Goal: Information Seeking & Learning: Understand process/instructions

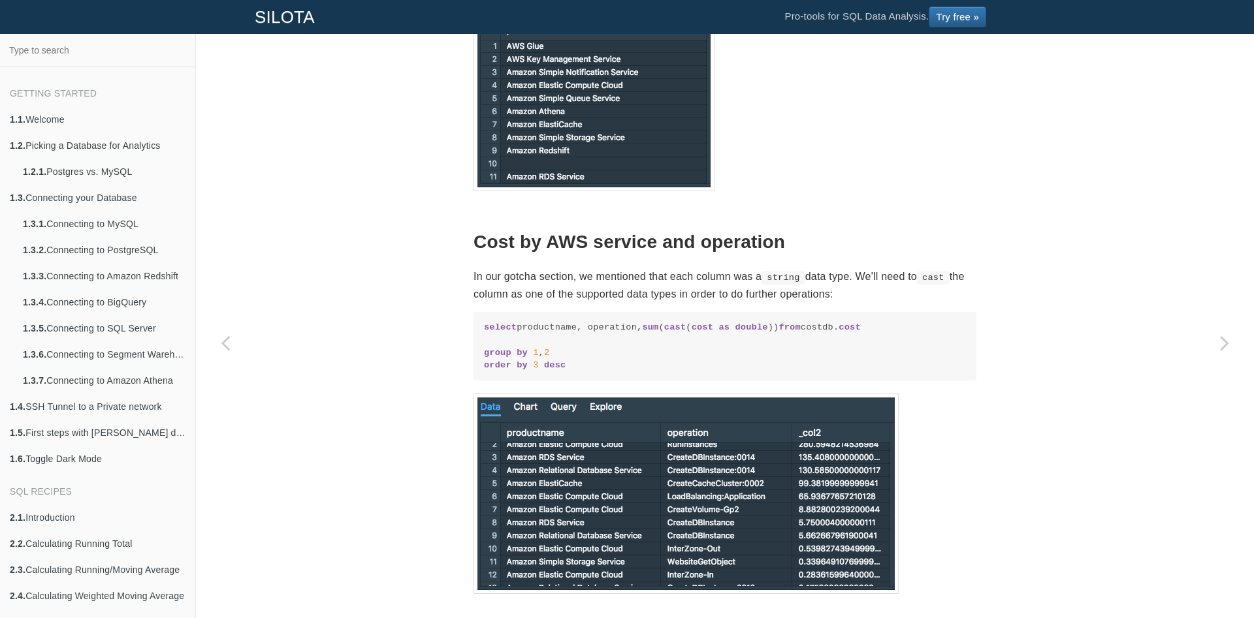
scroll to position [1795, 0]
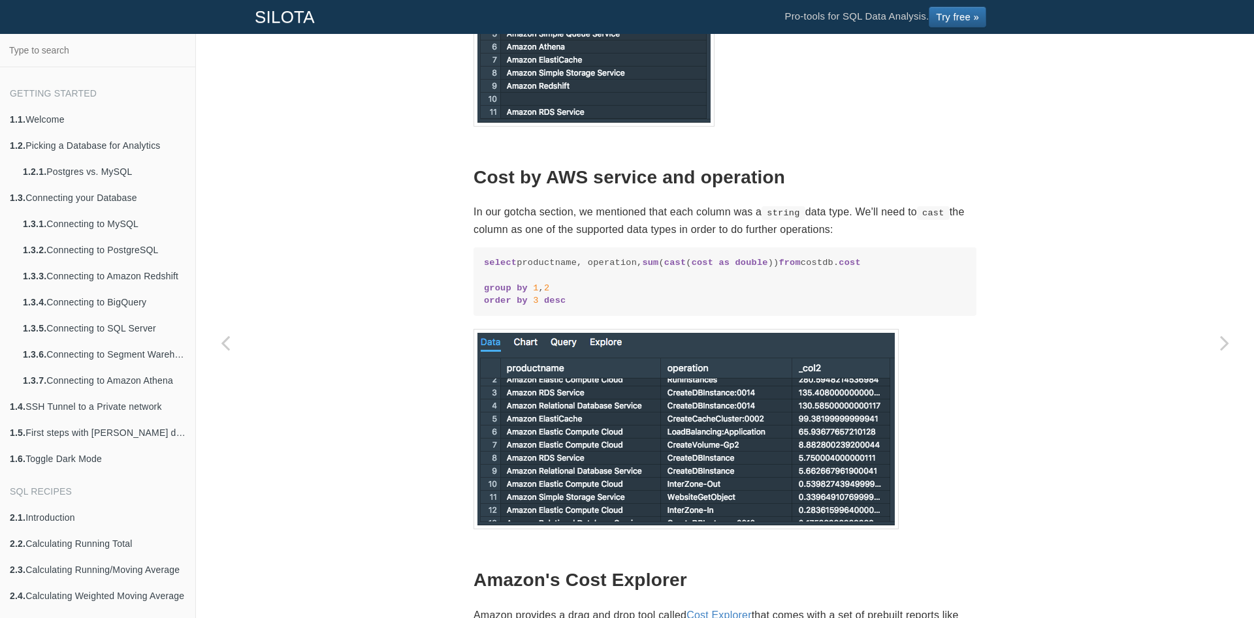
click at [562, 188] on h2 "Cost by AWS service and operation" at bounding box center [724, 178] width 503 height 20
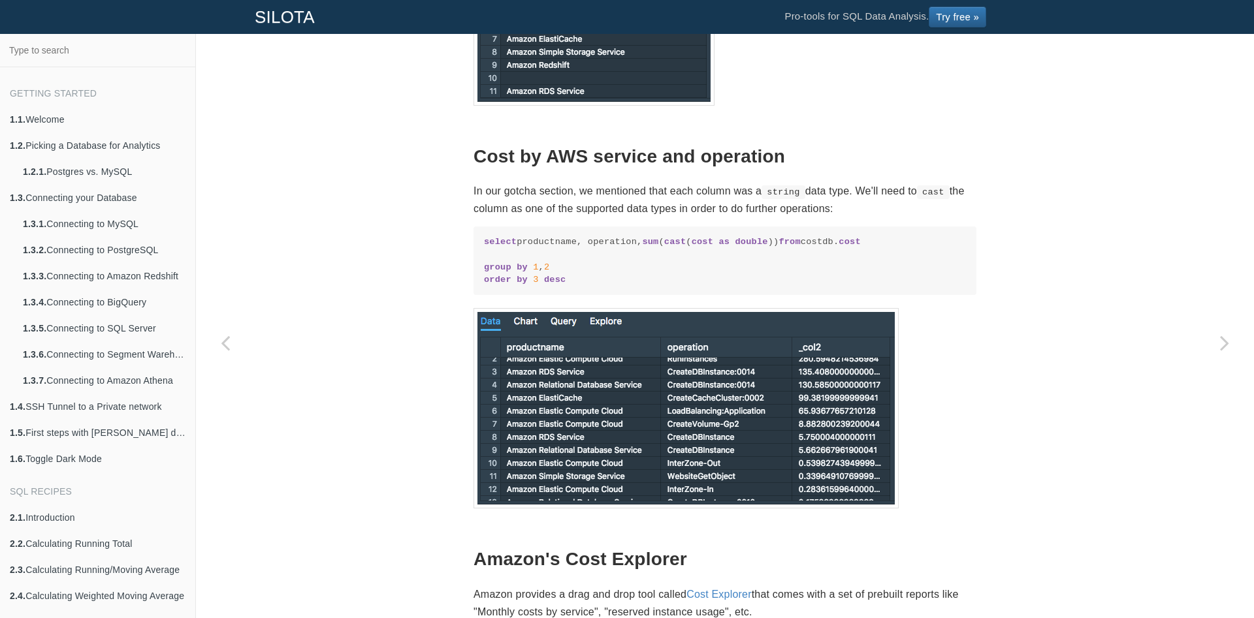
scroll to position [1817, 0]
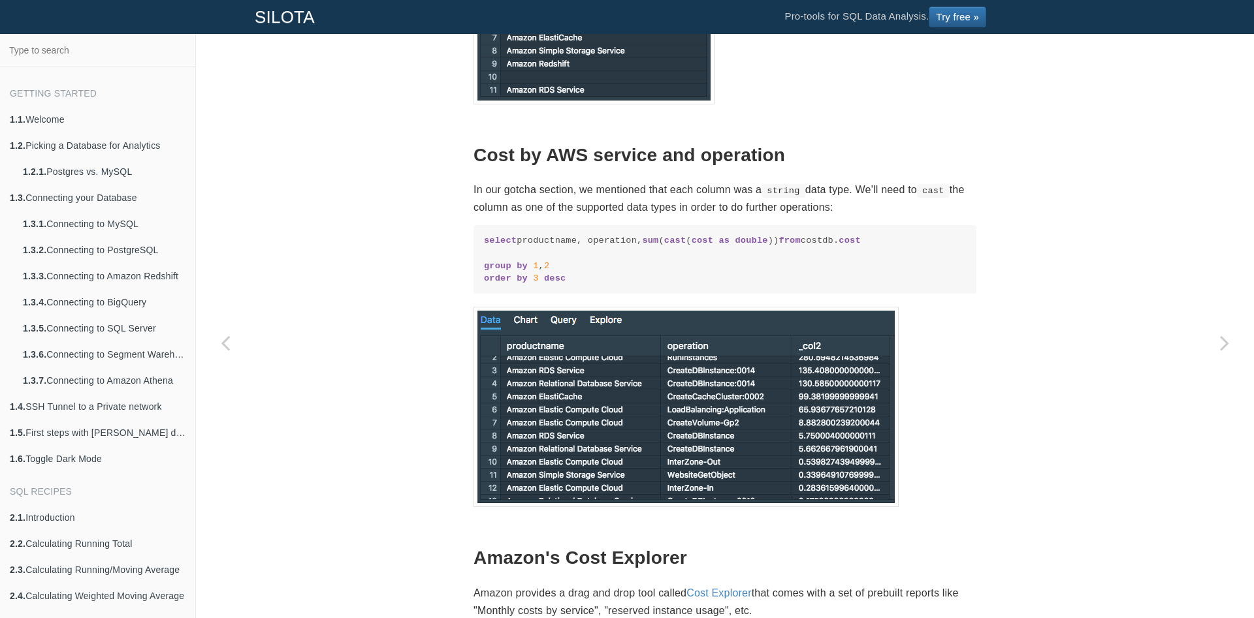
click at [496, 216] on p "In our gotcha section, we mentioned that each column was a string data type. We…" at bounding box center [724, 198] width 503 height 35
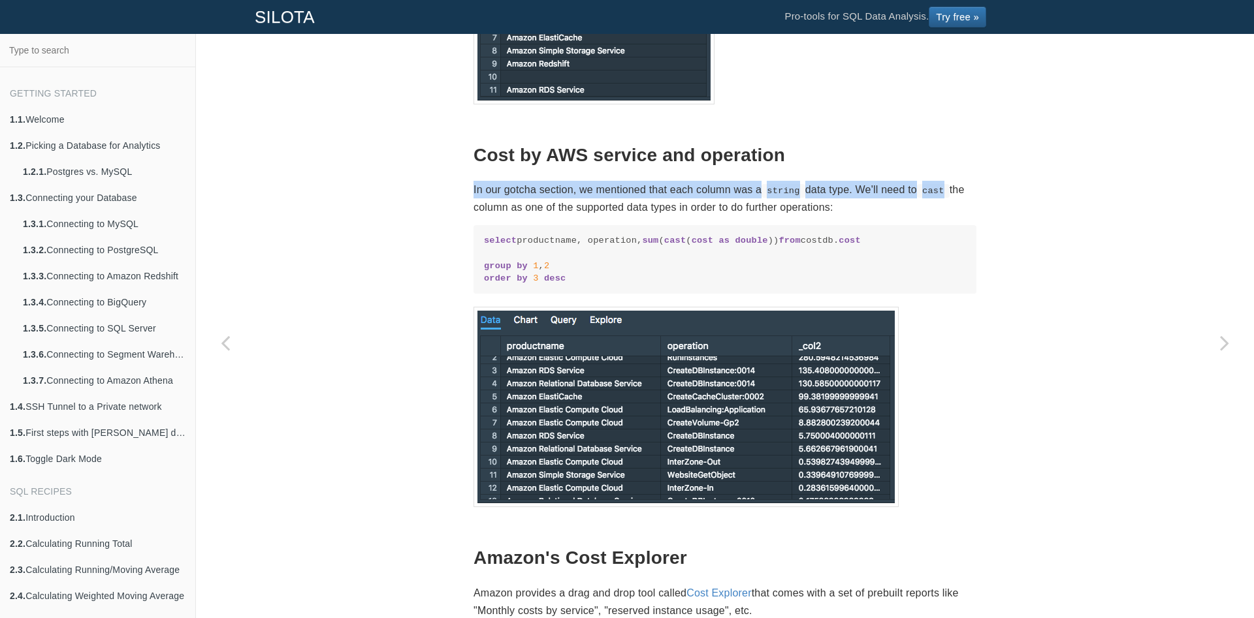
click at [496, 216] on p "In our gotcha section, we mentioned that each column was a string data type. We…" at bounding box center [724, 198] width 503 height 35
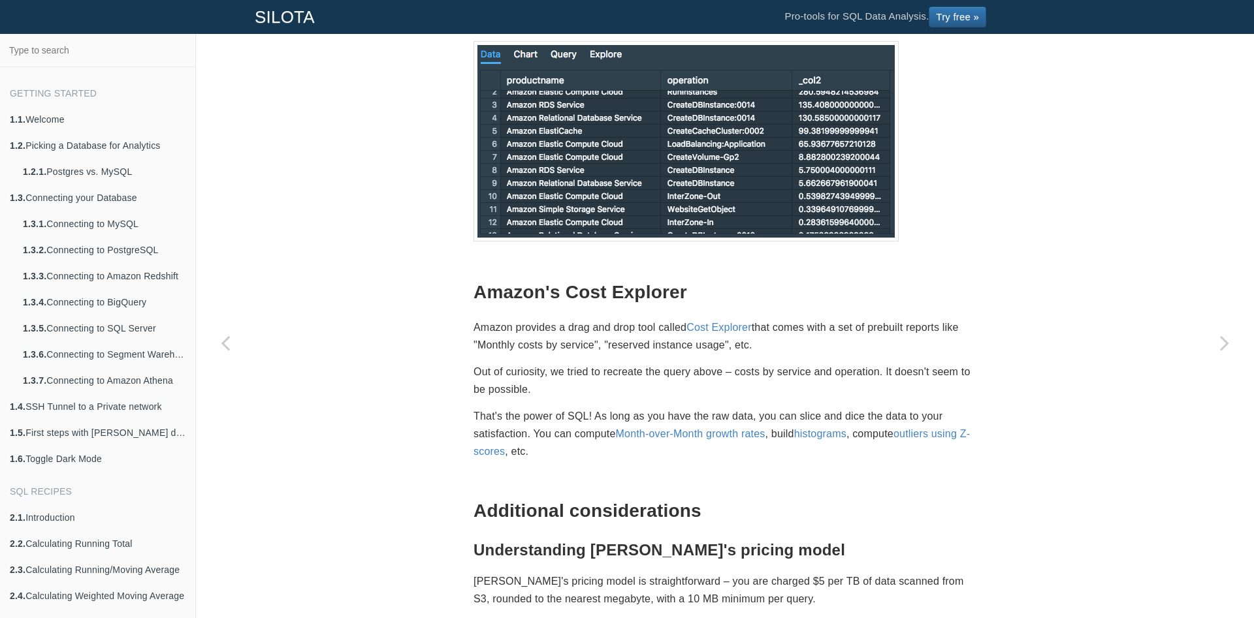
scroll to position [2152, 0]
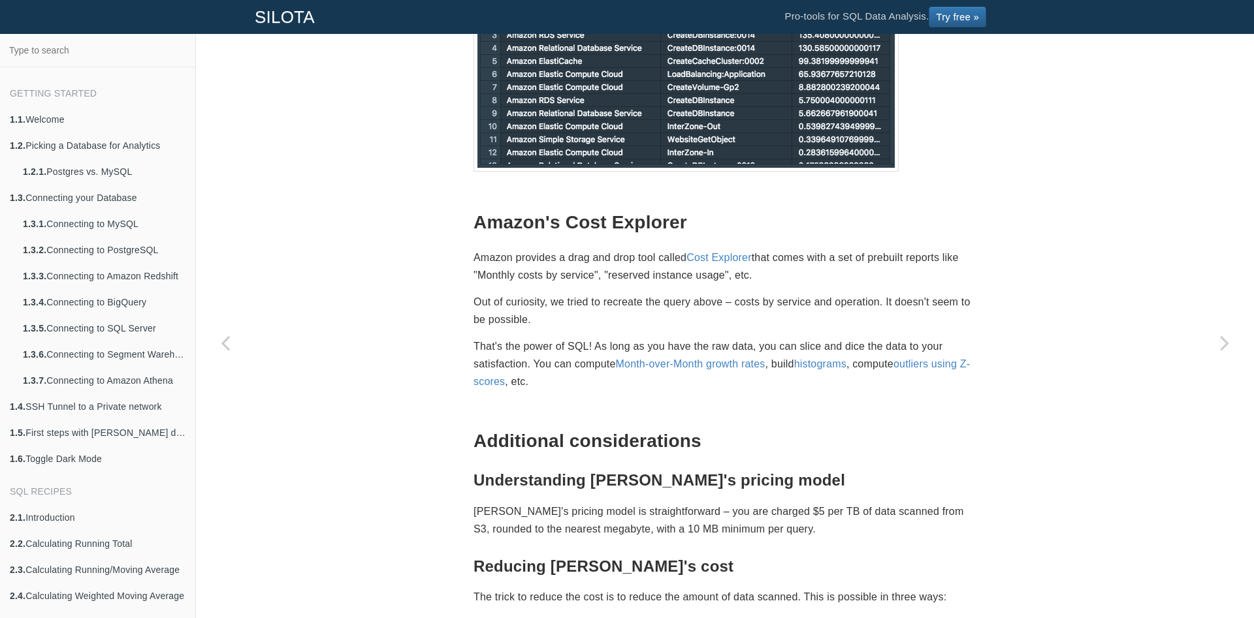
click at [477, 233] on h2 "Amazon's Cost Explorer" at bounding box center [724, 223] width 503 height 20
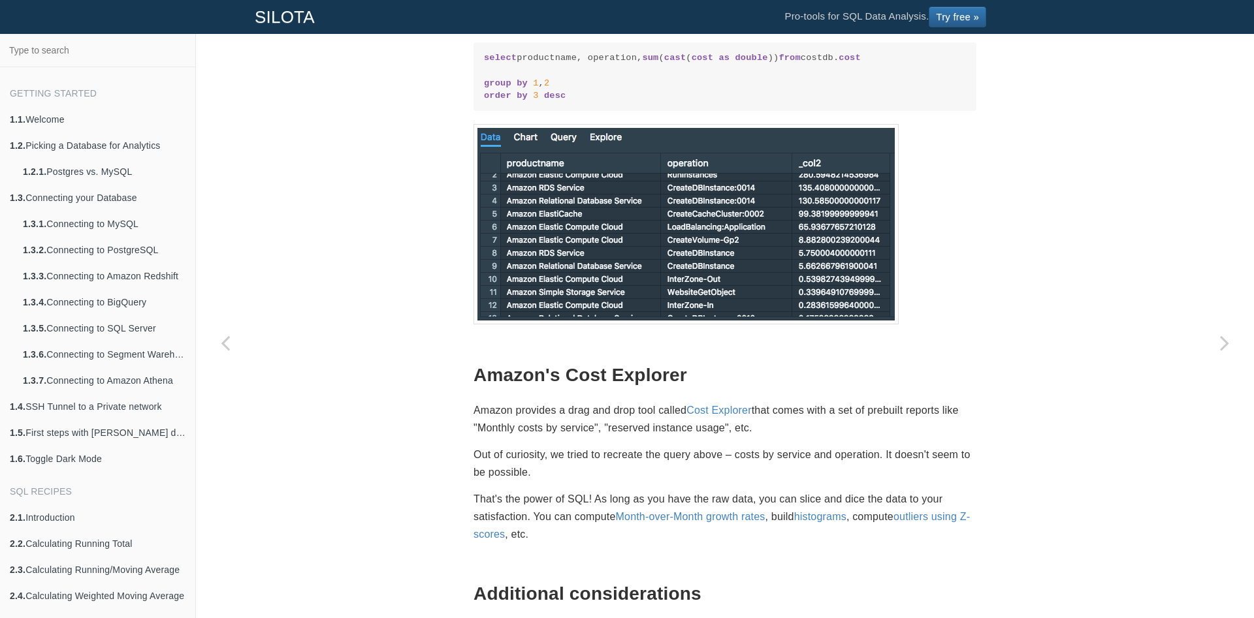
scroll to position [1973, 0]
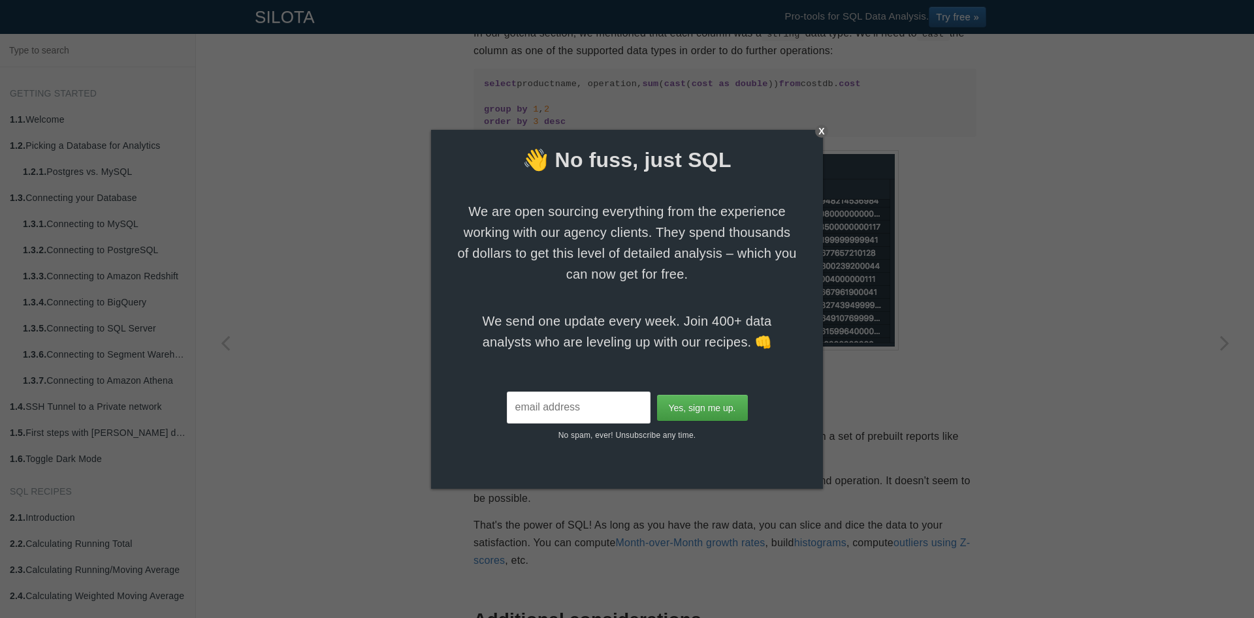
click at [823, 130] on div "X" at bounding box center [821, 131] width 13 height 13
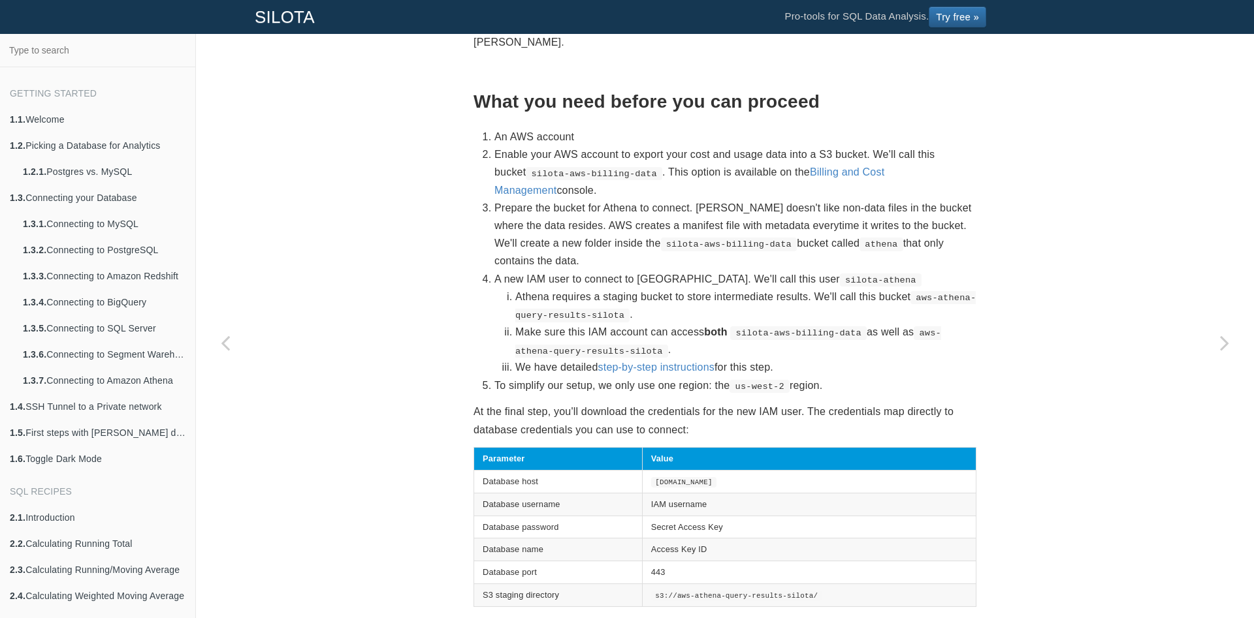
scroll to position [0, 0]
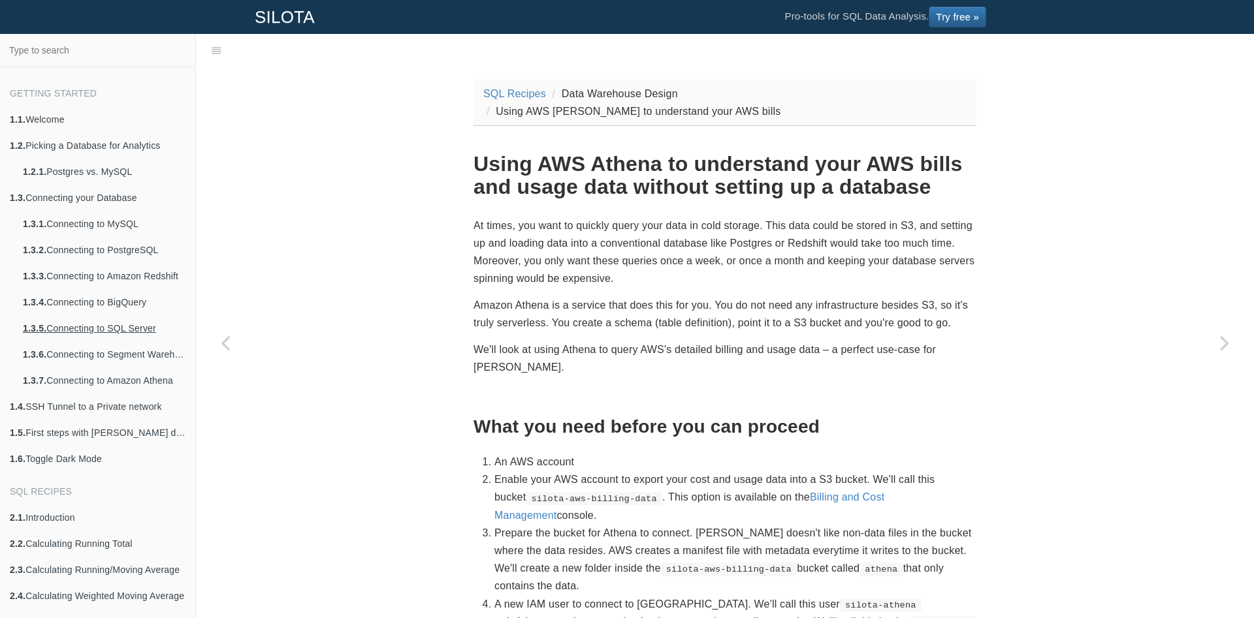
click at [97, 330] on link "1.3.5. Connecting to SQL Server" at bounding box center [104, 328] width 182 height 26
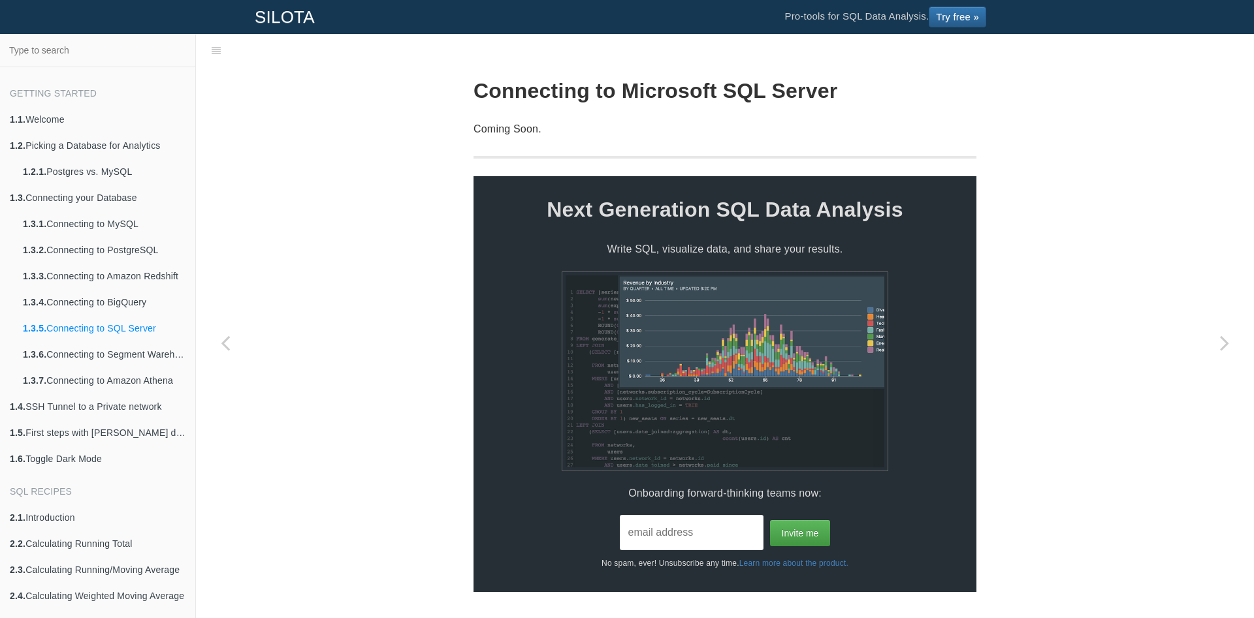
click at [109, 323] on link "1.3.5. Connecting to SQL Server" at bounding box center [104, 328] width 182 height 26
